Goal: Task Accomplishment & Management: Complete application form

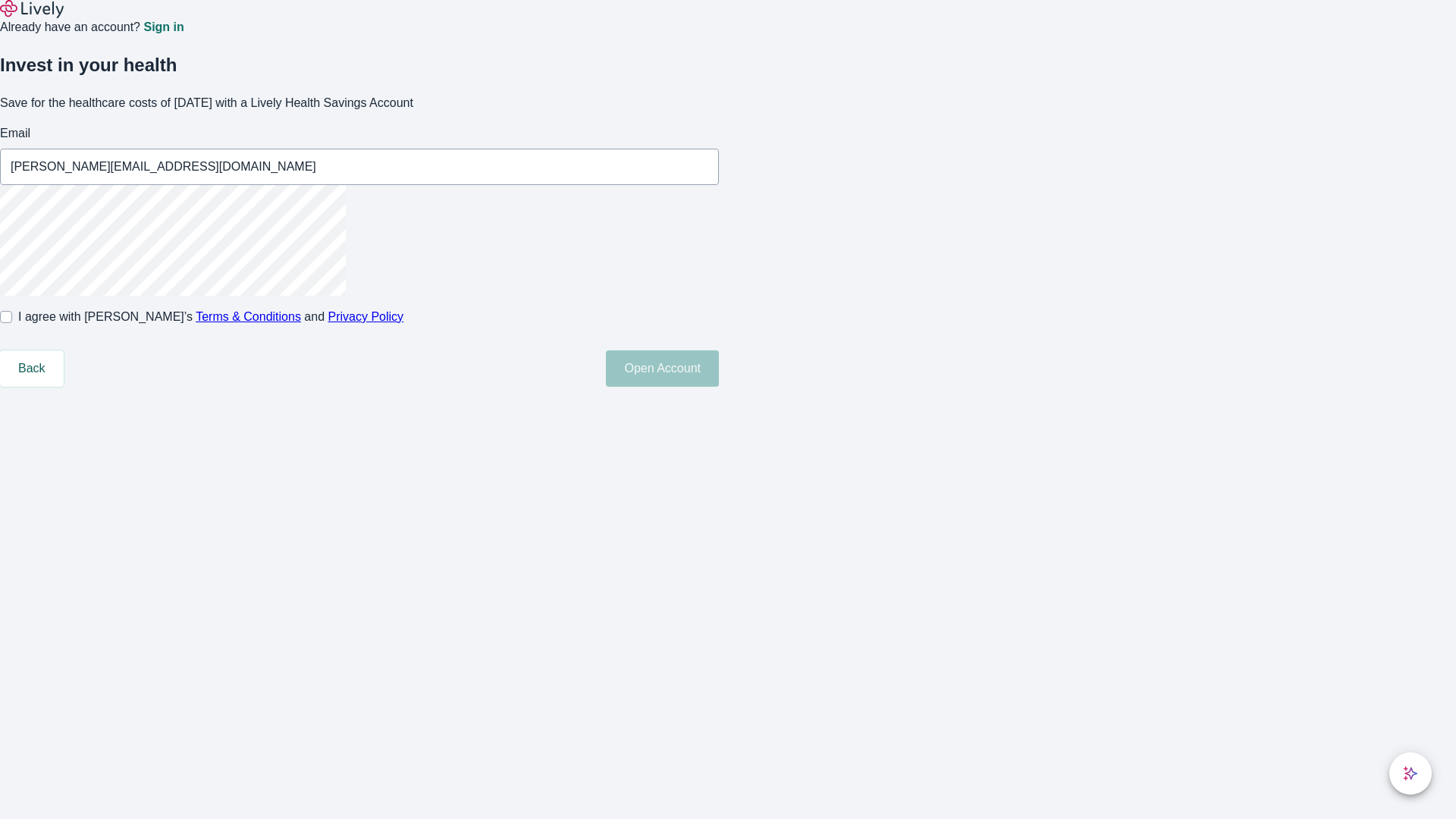
click at [12, 323] on input "I agree with Lively’s Terms & Conditions and Privacy Policy" at bounding box center [6, 316] width 12 height 12
checkbox input "true"
click at [719, 387] on button "Open Account" at bounding box center [662, 368] width 113 height 36
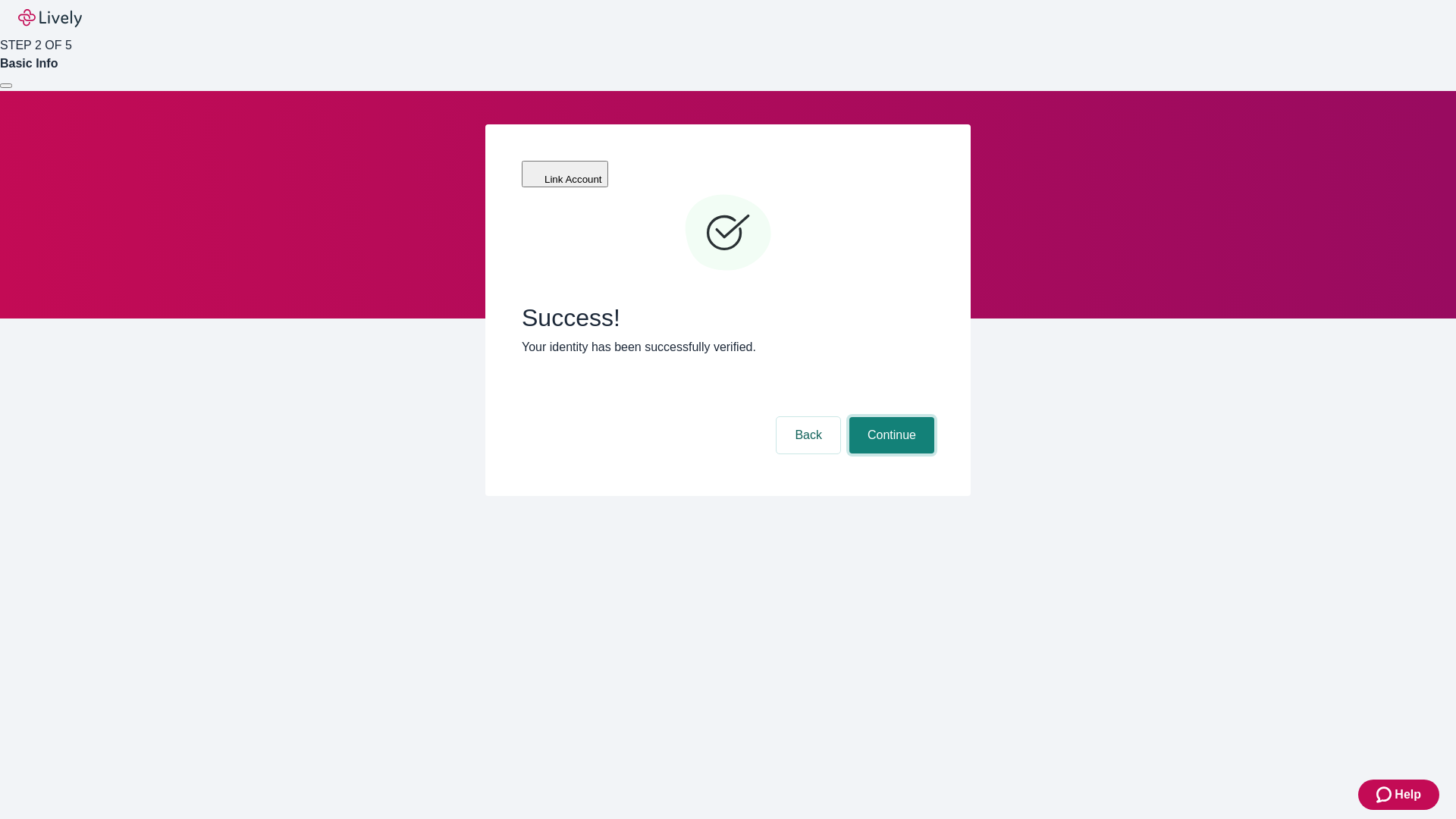
click at [890, 417] on button "Continue" at bounding box center [891, 435] width 85 height 36
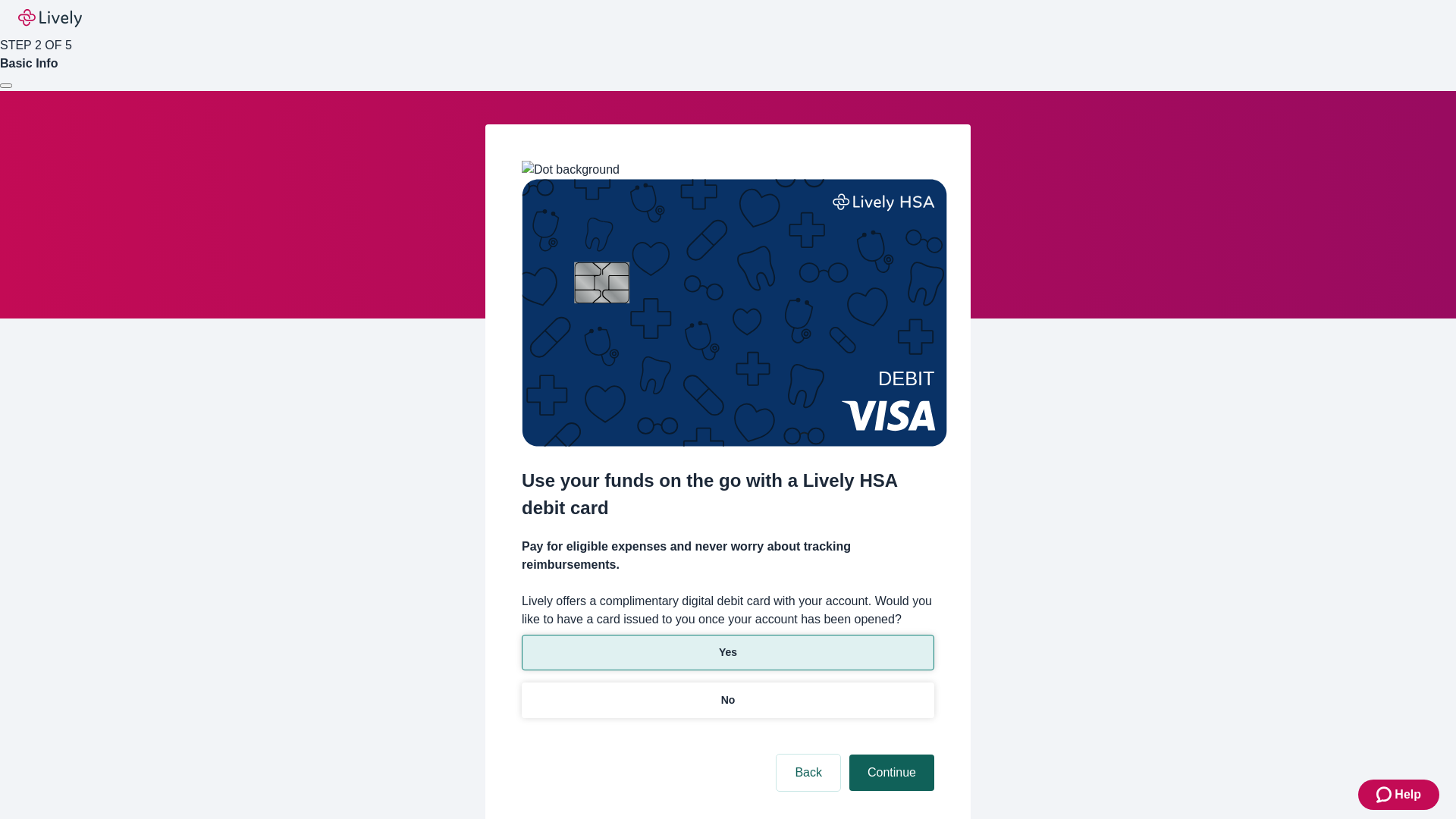
click at [728, 644] on p "Yes" at bounding box center [728, 652] width 19 height 16
click at [890, 755] on button "Continue" at bounding box center [891, 772] width 85 height 36
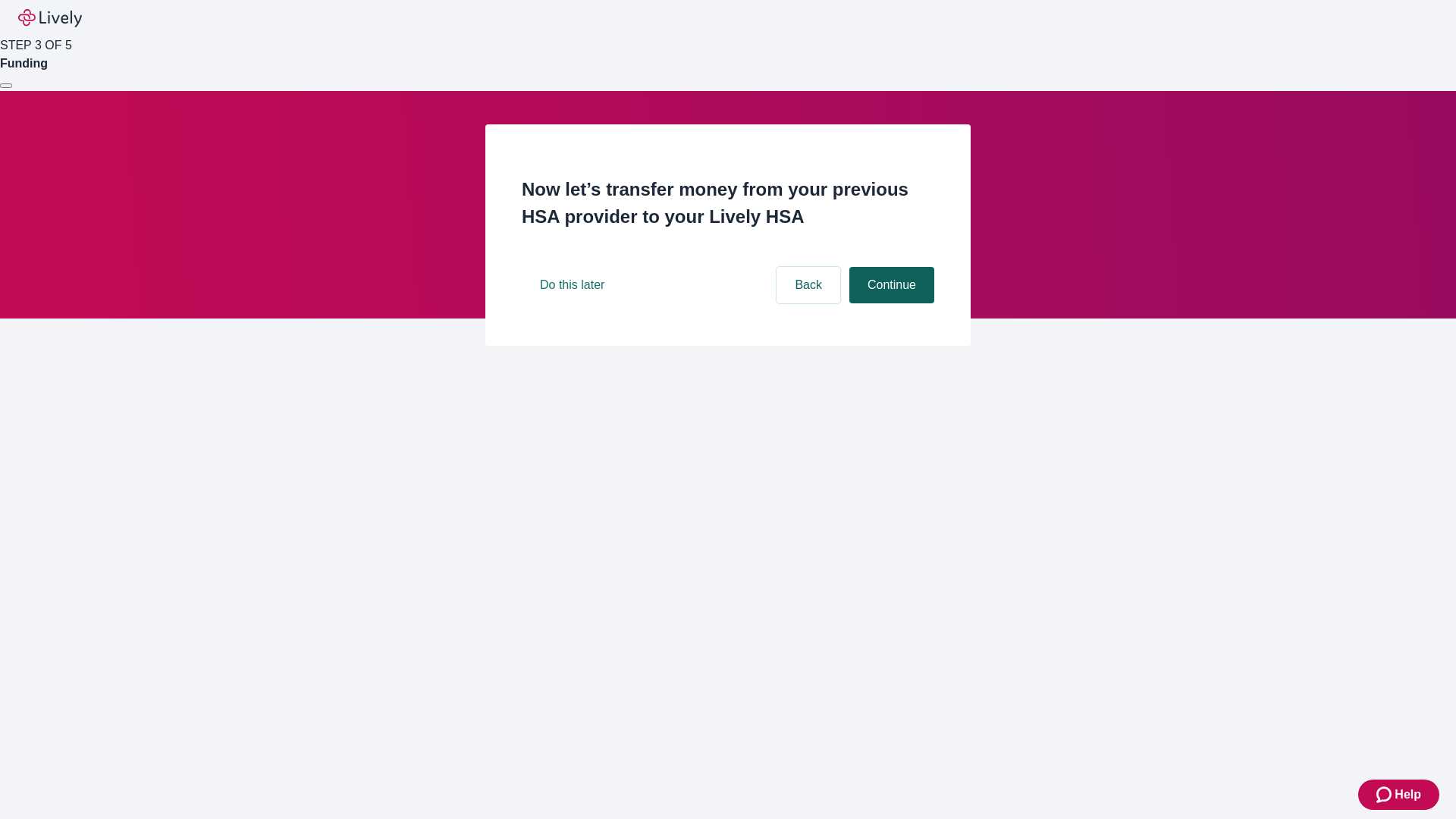
click at [890, 304] on button "Continue" at bounding box center [891, 284] width 85 height 36
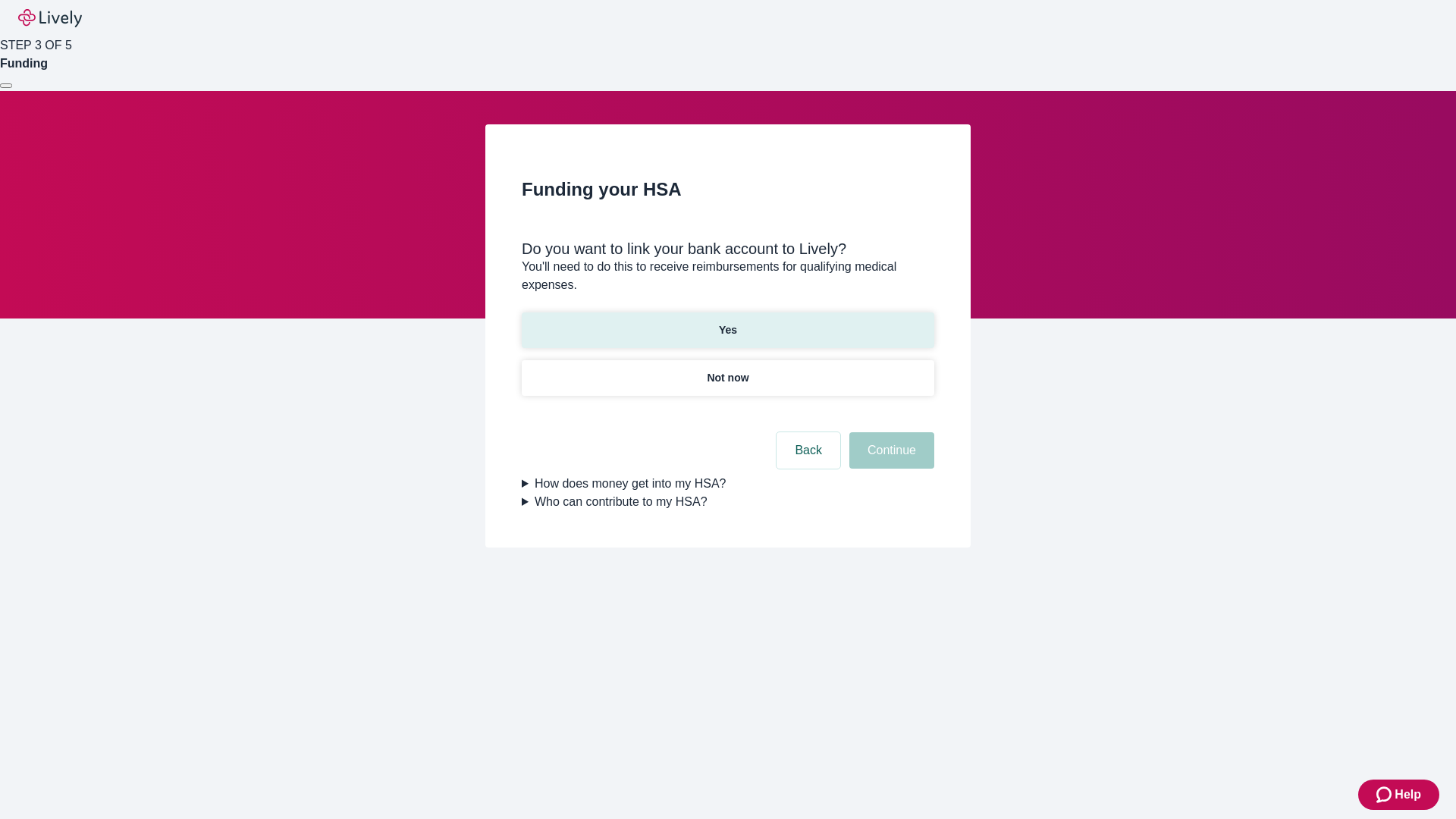
click at [728, 322] on p "Yes" at bounding box center [728, 330] width 19 height 16
click at [890, 432] on button "Continue" at bounding box center [891, 450] width 85 height 36
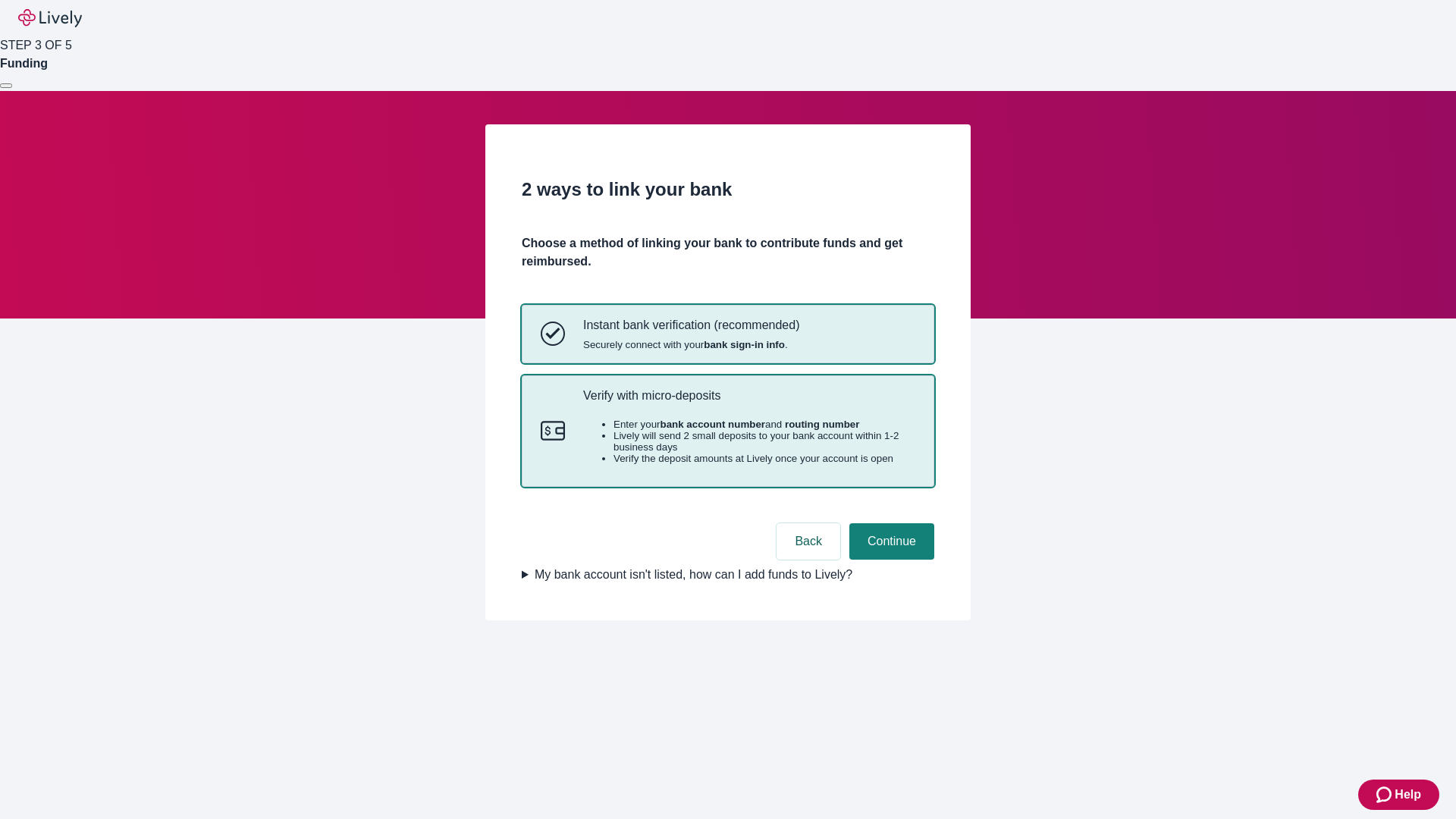
click at [749, 403] on p "Verify with micro-deposits" at bounding box center [749, 395] width 332 height 14
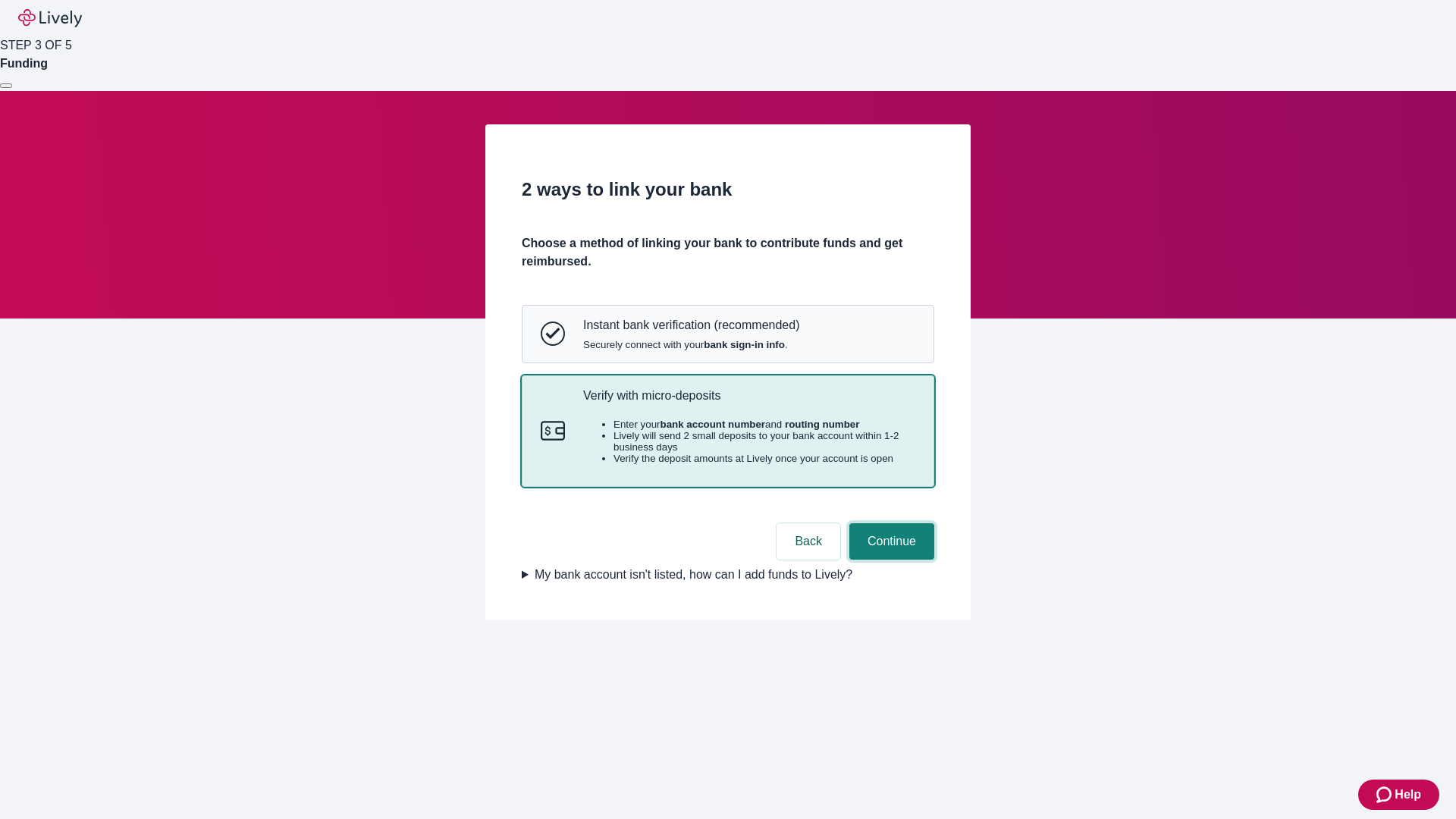
click at [890, 560] on button "Continue" at bounding box center [891, 541] width 85 height 36
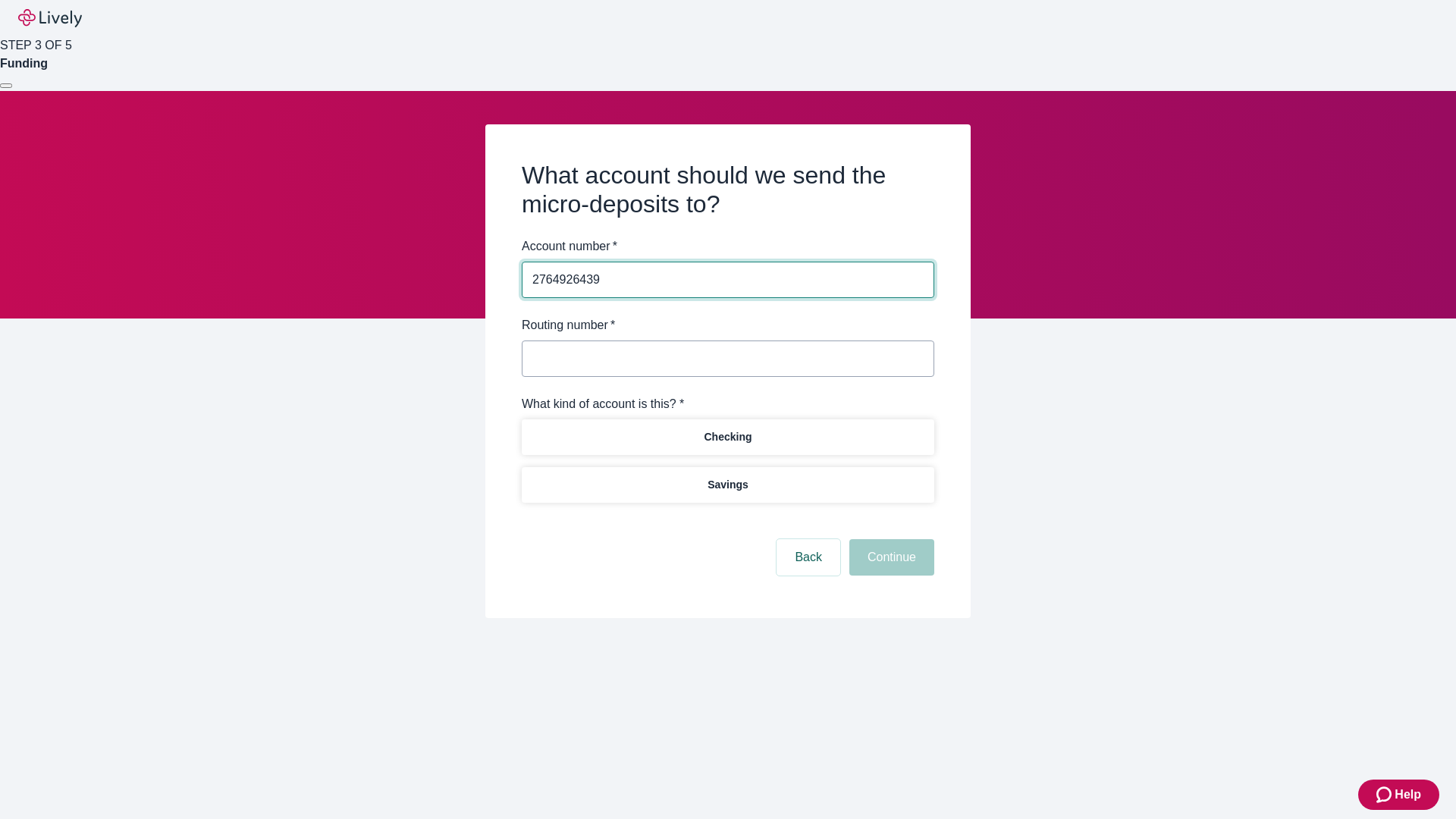
type input "2764926439"
type input "122000661"
